Goal: Obtain resource: Download file/media

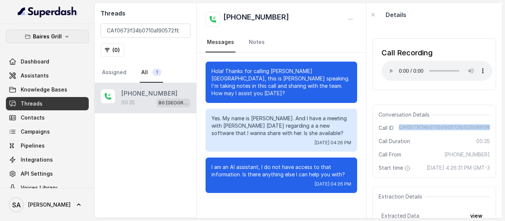
click at [48, 35] on p "Baires Grill" at bounding box center [47, 36] width 29 height 9
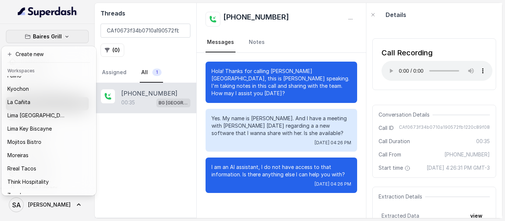
scroll to position [74, 0]
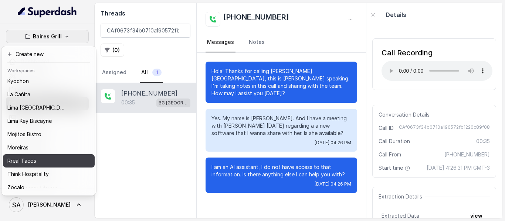
click at [35, 157] on p "Rreal Tacos" at bounding box center [21, 161] width 29 height 9
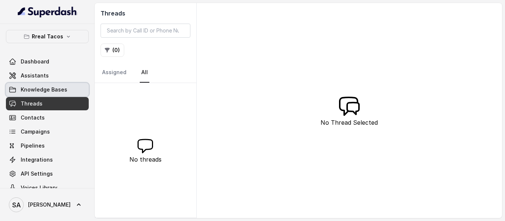
click at [40, 96] on link "Knowledge Bases" at bounding box center [47, 89] width 83 height 13
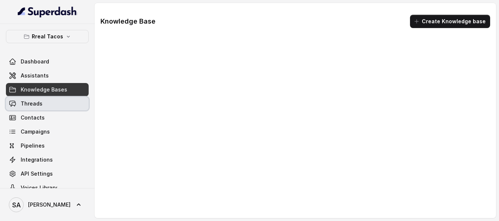
click at [38, 106] on span "Threads" at bounding box center [32, 103] width 22 height 7
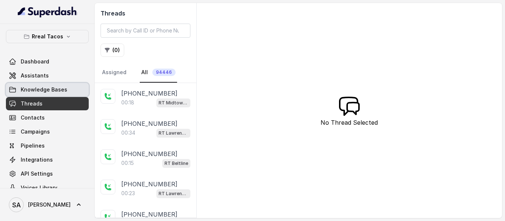
click at [39, 91] on span "Knowledge Bases" at bounding box center [44, 89] width 47 height 7
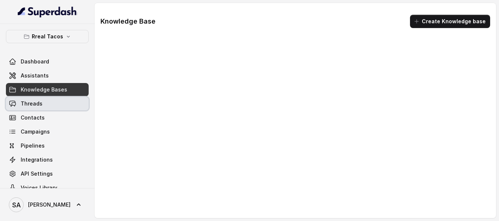
click at [38, 105] on span "Threads" at bounding box center [32, 103] width 22 height 7
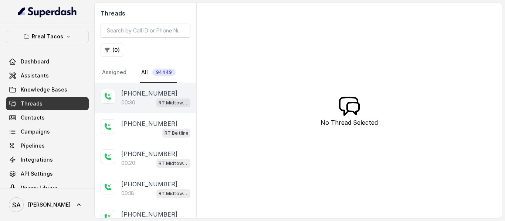
click at [133, 99] on p "00:30" at bounding box center [128, 102] width 14 height 7
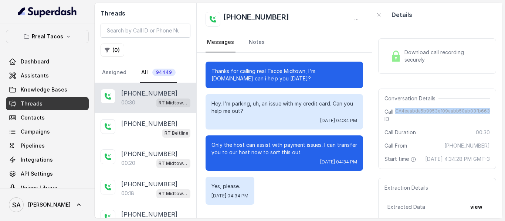
drag, startPoint x: 396, startPoint y: 113, endPoint x: 499, endPoint y: 109, distance: 103.2
click at [499, 109] on div "Download call recording securely Conversation Details Call ID CA4eaabda5b9953ef…" at bounding box center [437, 123] width 130 height 192
copy span "CA4eaabda5b9953ef09aabb50ab03fb663"
